Goal: Task Accomplishment & Management: Use online tool/utility

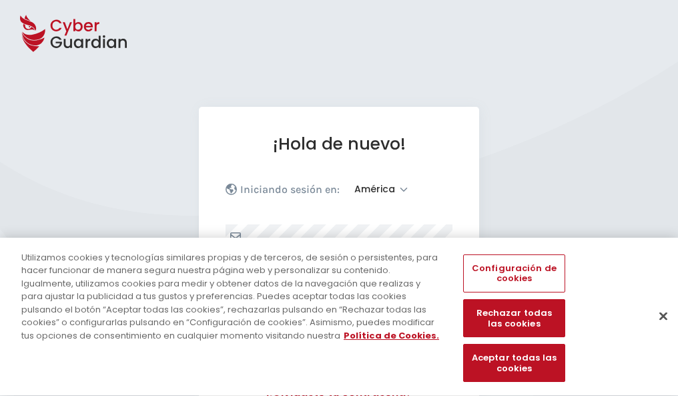
select select "América"
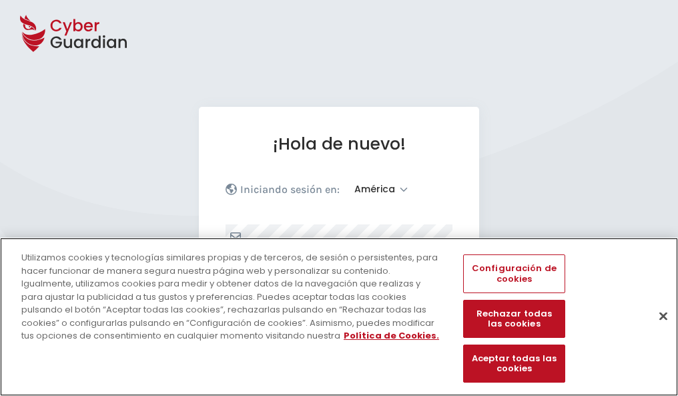
scroll to position [174, 0]
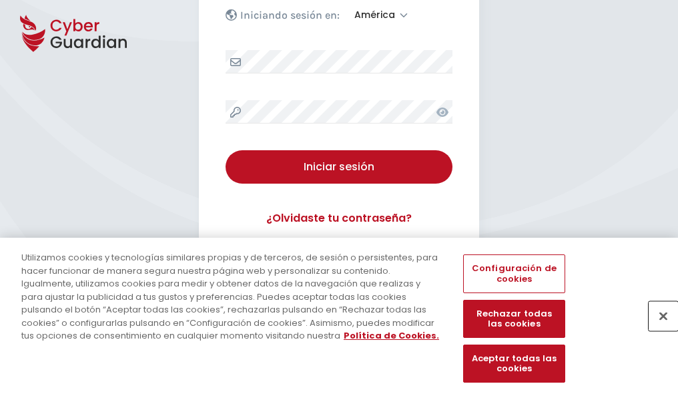
click at [657, 330] on button "Cerrar" at bounding box center [663, 315] width 29 height 29
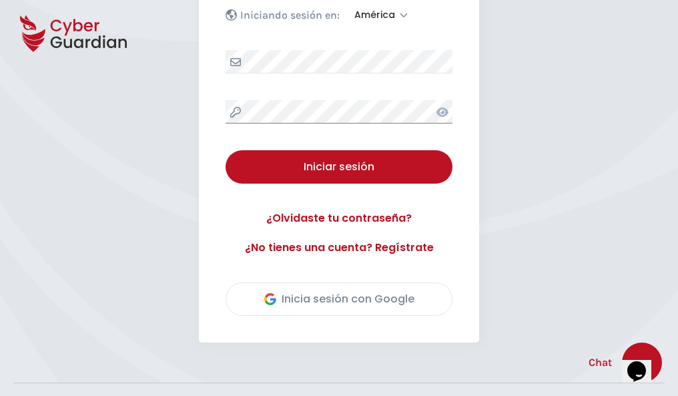
scroll to position [303, 0]
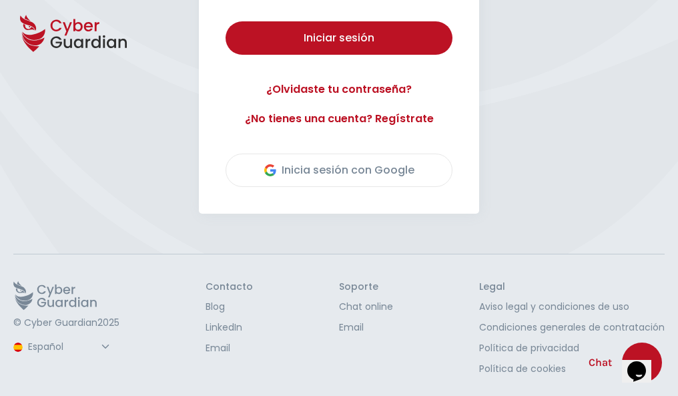
click at [226, 21] on button "Iniciar sesión" at bounding box center [339, 37] width 227 height 33
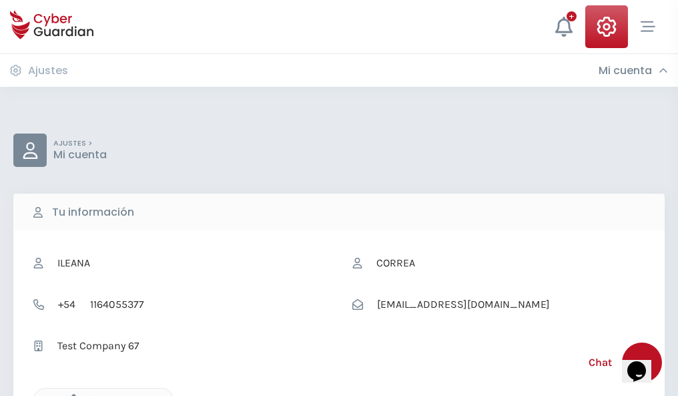
click at [70, 395] on icon "button" at bounding box center [70, 399] width 11 height 11
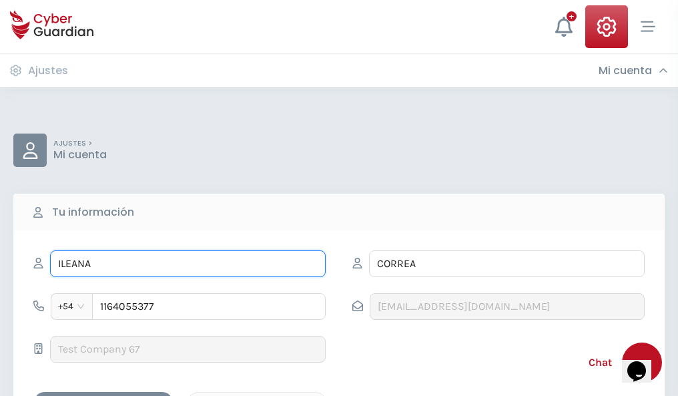
click at [188, 264] on input "ILEANA" at bounding box center [188, 263] width 276 height 27
type input "I"
type input "Ramona"
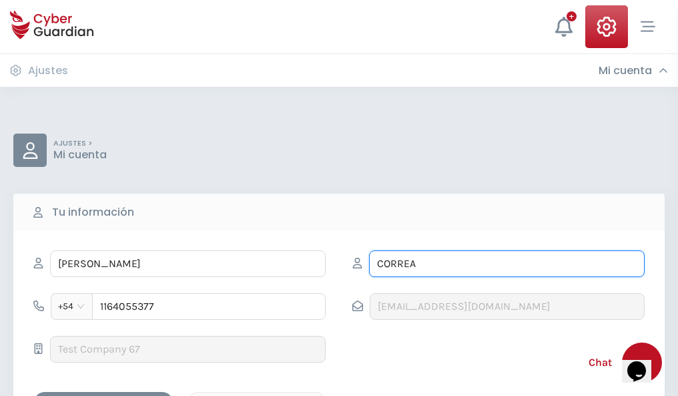
click at [507, 264] on input "CORREA" at bounding box center [507, 263] width 276 height 27
type input "C"
type input "Moll"
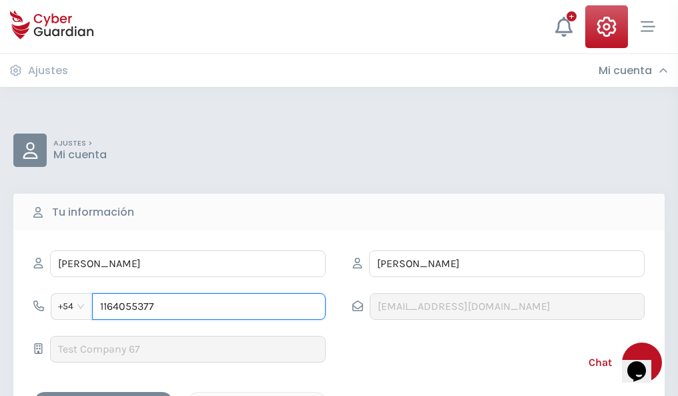
click at [209, 306] on input "1164055377" at bounding box center [209, 306] width 234 height 27
type input "1"
type input "4881275560"
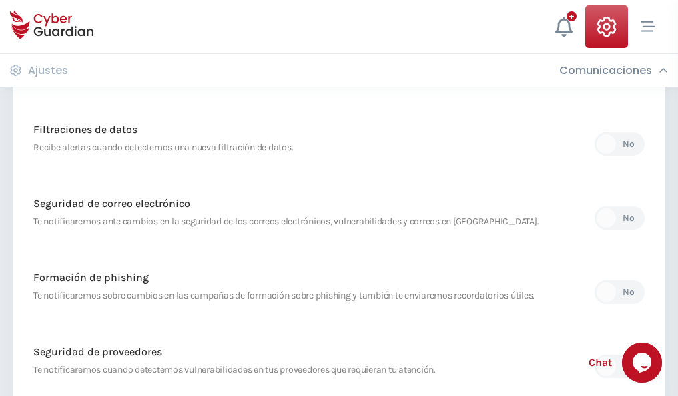
scroll to position [703, 0]
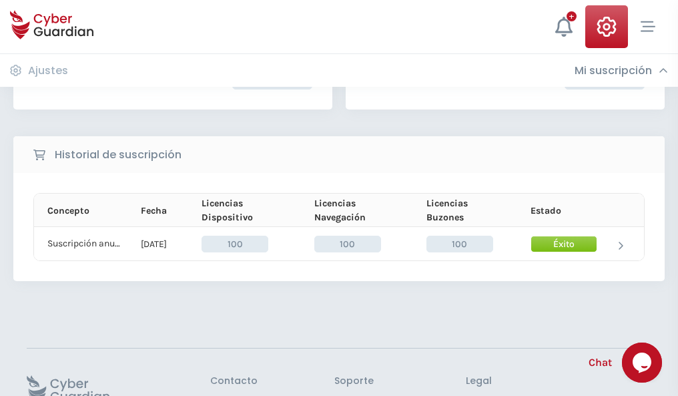
scroll to position [338, 0]
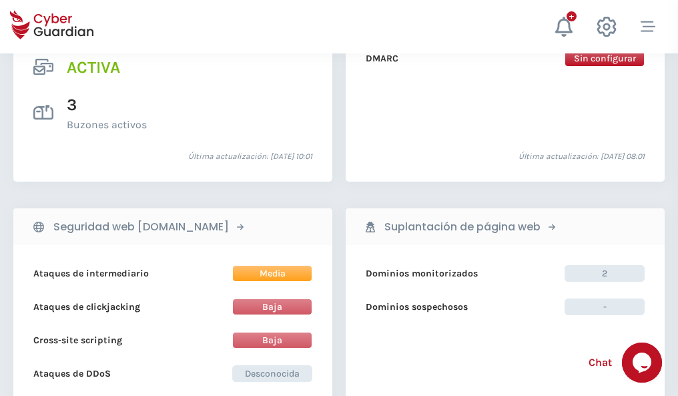
scroll to position [1357, 0]
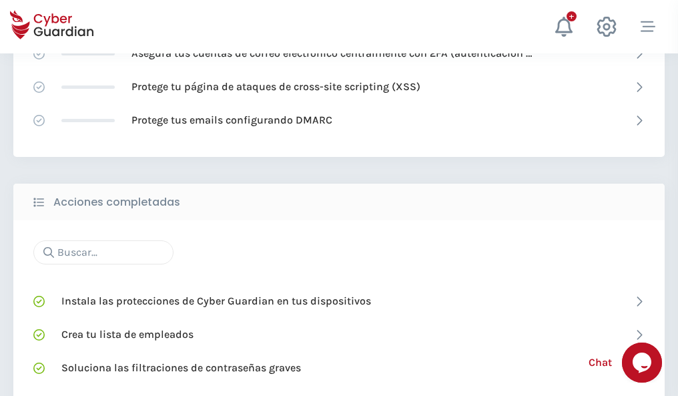
scroll to position [889, 0]
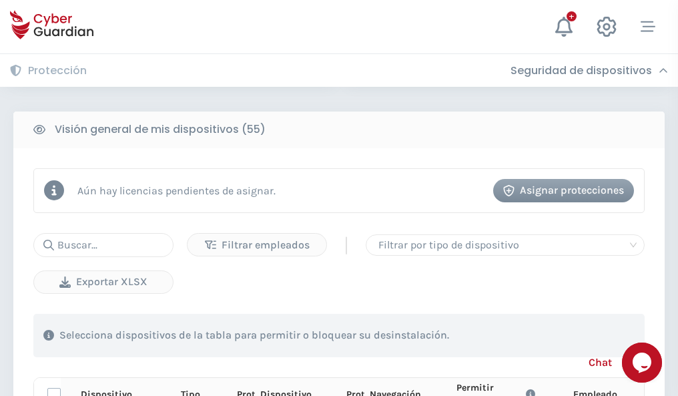
scroll to position [1180, 0]
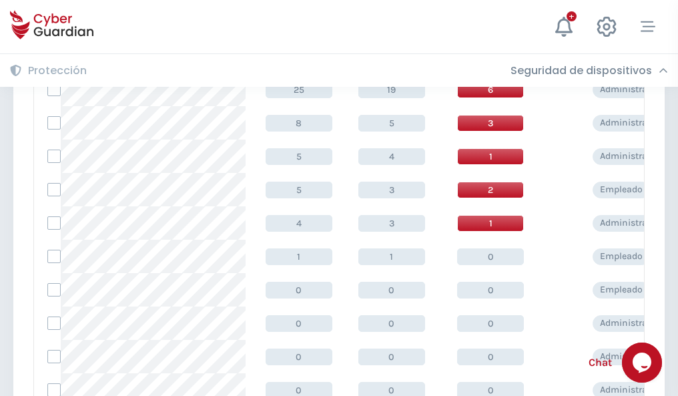
scroll to position [673, 0]
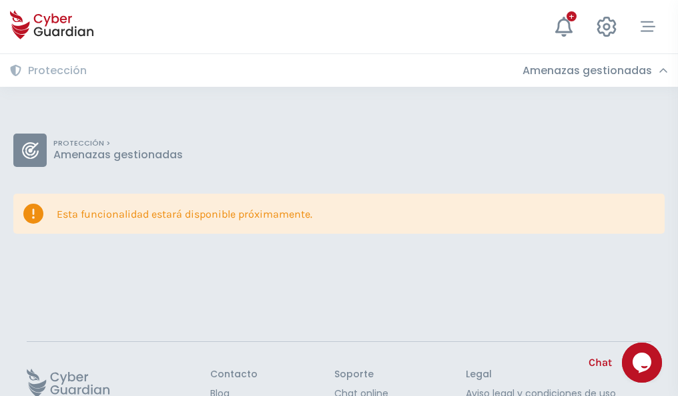
scroll to position [87, 0]
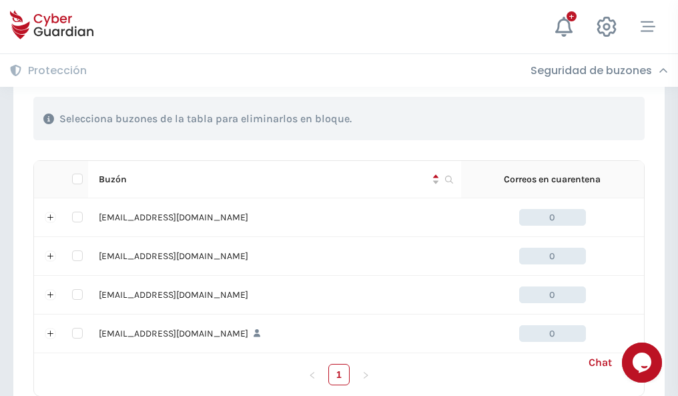
scroll to position [658, 0]
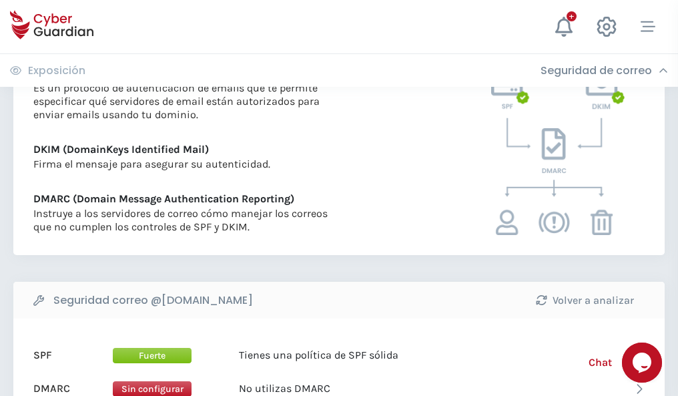
scroll to position [720, 0]
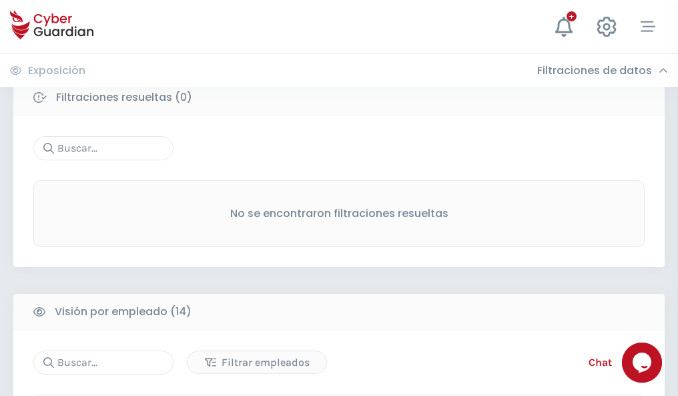
scroll to position [1206, 0]
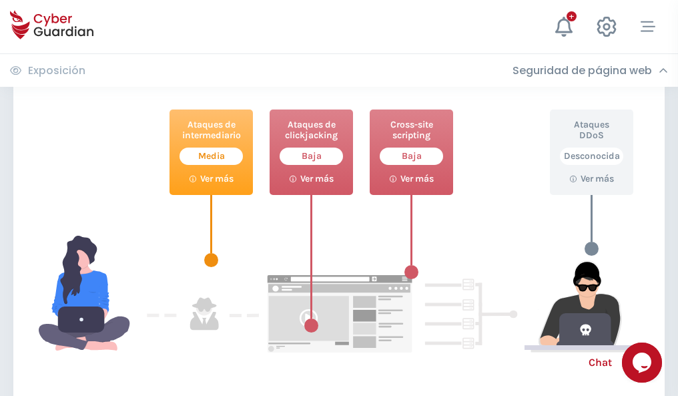
scroll to position [727, 0]
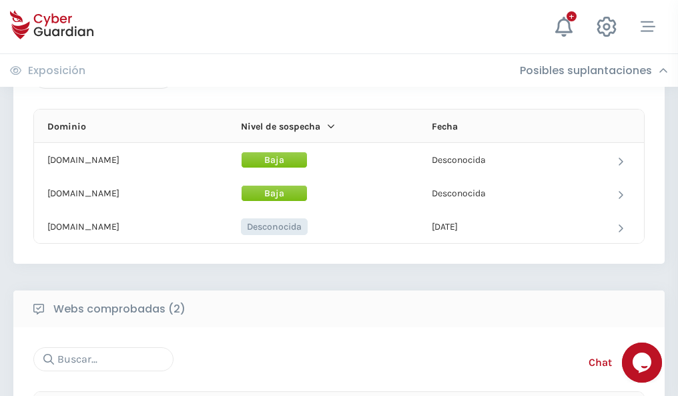
scroll to position [801, 0]
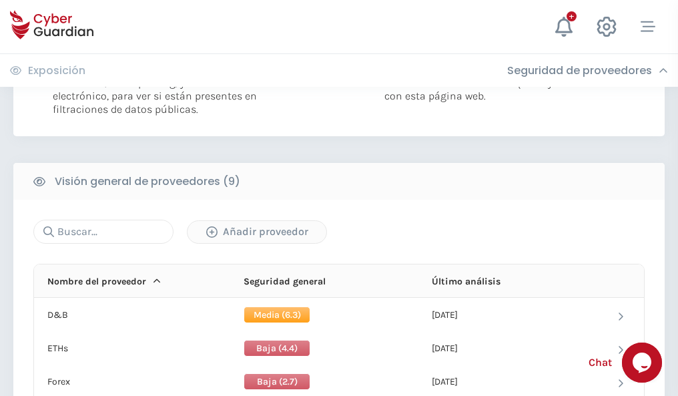
scroll to position [961, 0]
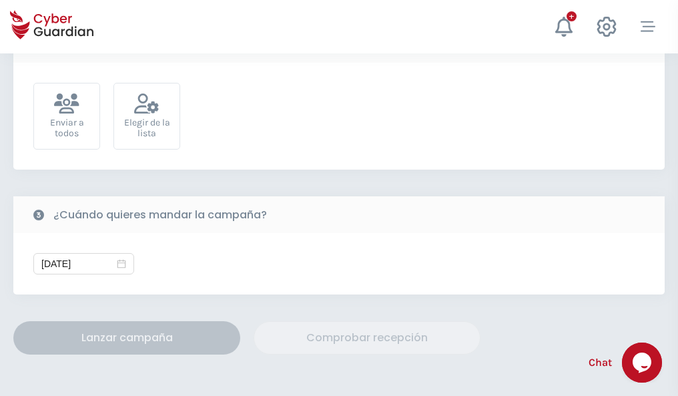
scroll to position [489, 0]
